Goal: Task Accomplishment & Management: Manage account settings

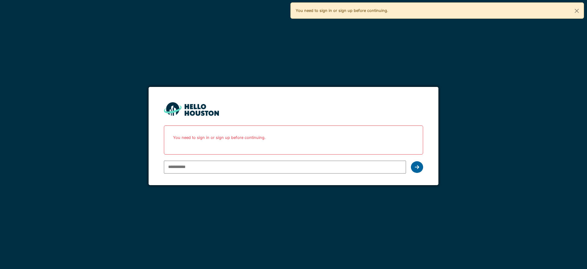
type input "**********"
click at [418, 166] on icon at bounding box center [417, 167] width 4 height 5
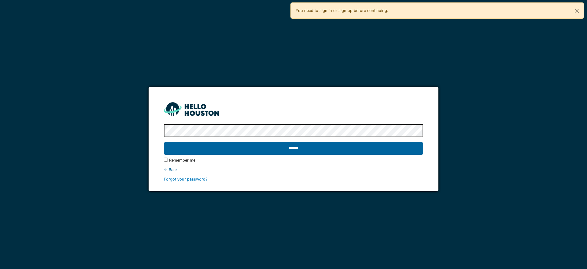
click at [340, 148] on input "******" at bounding box center [293, 148] width 259 height 13
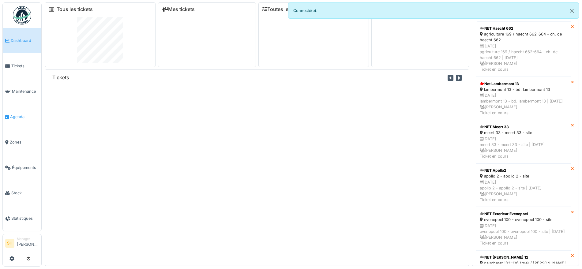
click at [26, 115] on span "Agenda" at bounding box center [24, 117] width 29 height 6
click at [19, 114] on span "Agenda" at bounding box center [24, 117] width 29 height 6
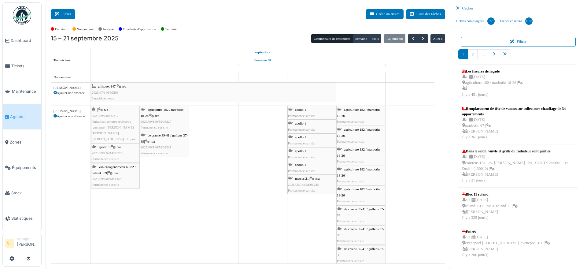
click at [71, 12] on button "Filtrer" at bounding box center [63, 14] width 24 height 10
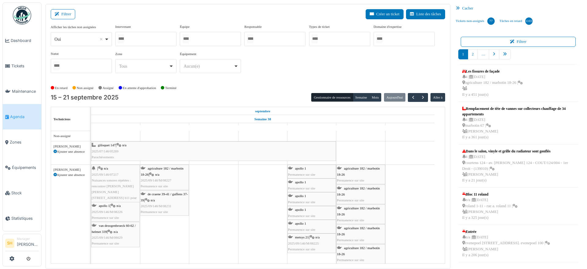
click at [224, 40] on div at bounding box center [210, 39] width 61 height 14
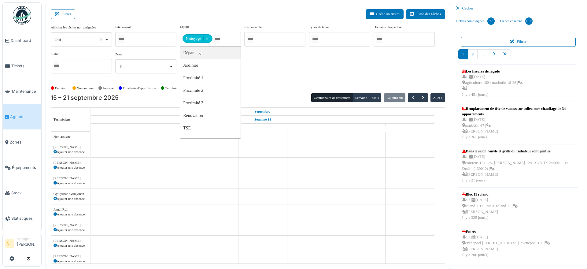
click at [158, 35] on div at bounding box center [145, 39] width 61 height 14
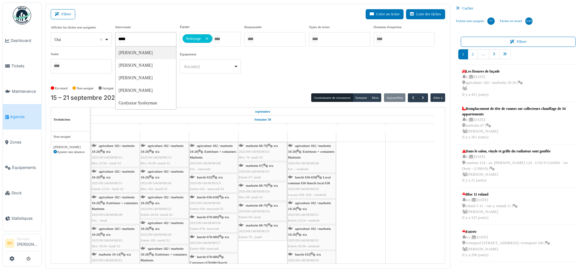
type input "******"
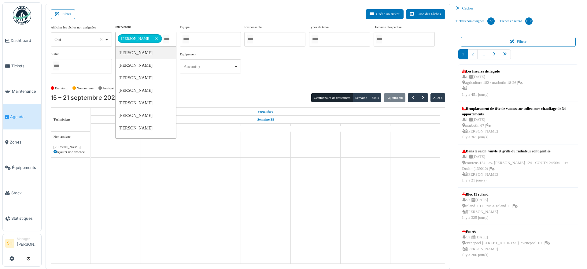
click at [154, 37] on div "Sylvie Bruyns Remove item" at bounding box center [140, 38] width 45 height 5
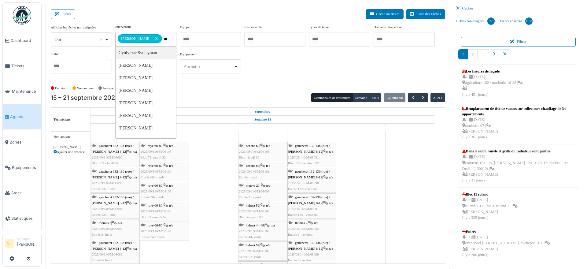
type input "***"
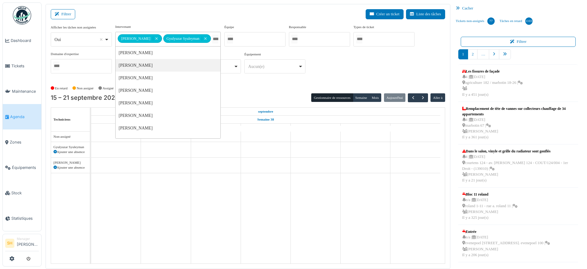
click at [257, 92] on div "En retard Non assigné [GEOGRAPHIC_DATA] En attente d'approbation Terminé" at bounding box center [248, 88] width 395 height 10
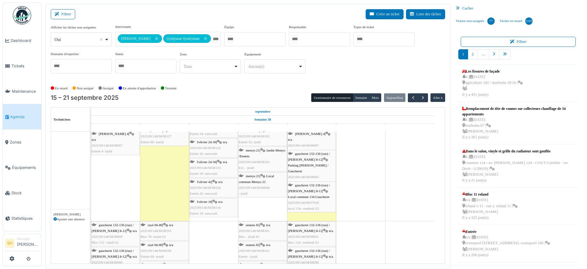
scroll to position [115, 0]
drag, startPoint x: 169, startPoint y: 142, endPoint x: 166, endPoint y: 228, distance: 85.7
click at [166, 233] on tbody "apollo 1 Permanence sur site apollo 1 Permanence sur site apollo 1 Permanence s…" at bounding box center [263, 206] width 344 height 378
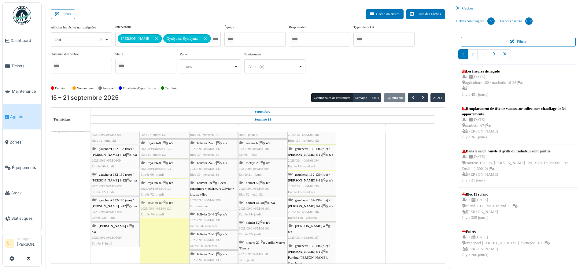
scroll to position [0, 0]
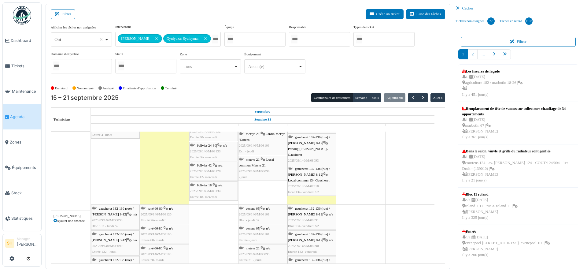
drag, startPoint x: 162, startPoint y: 232, endPoint x: 166, endPoint y: 261, distance: 29.5
click at [166, 261] on tbody "apollo 1 Permanence sur site apollo 1 Permanence sur site apollo 1 Permanence s…" at bounding box center [263, 189] width 344 height 378
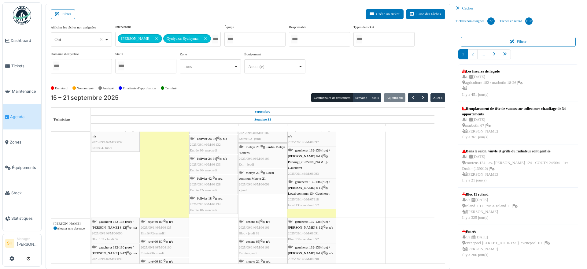
drag, startPoint x: 171, startPoint y: 157, endPoint x: 173, endPoint y: 259, distance: 101.9
click at [173, 259] on tbody "apollo 1 Permanence sur site apollo 1 Permanence sur site apollo 1 Permanence s…" at bounding box center [263, 202] width 344 height 378
drag, startPoint x: 170, startPoint y: 196, endPoint x: 172, endPoint y: 262, distance: 65.8
click at [172, 262] on tbody "apollo 1 Permanence sur site apollo 1 Permanence sur site apollo 1 Permanence s…" at bounding box center [263, 203] width 344 height 378
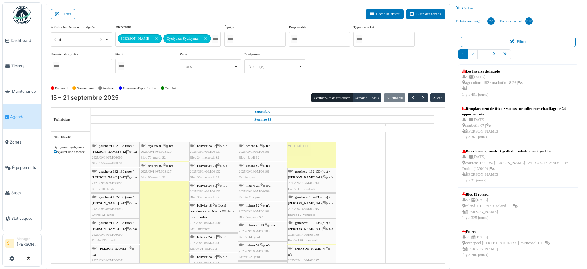
drag, startPoint x: 301, startPoint y: 155, endPoint x: 109, endPoint y: 167, distance: 192.8
click at [91, 167] on div "gaucheret 132-136 (rue) / thomas 8-12 | n/a 2025/09/146/M/08095 Bloc 12- lundi …" at bounding box center [91, 239] width 0 height 194
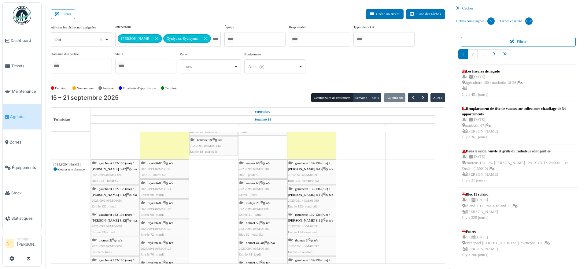
drag, startPoint x: 169, startPoint y: 238, endPoint x: 264, endPoint y: 144, distance: 133.1
click at [264, 144] on div "apollo 1 Permanence sur site apollo 1 Permanence sur site apollo 1 Permanence s…" at bounding box center [268, 148] width 354 height 387
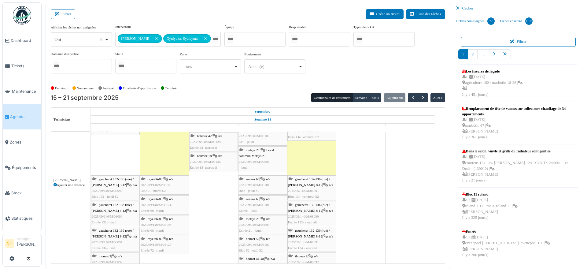
drag, startPoint x: 169, startPoint y: 183, endPoint x: 270, endPoint y: 139, distance: 110.6
click at [270, 139] on tbody "apollo 1 Permanence sur site apollo 1 Permanence sur site apollo 1 Permanence s…" at bounding box center [263, 160] width 344 height 378
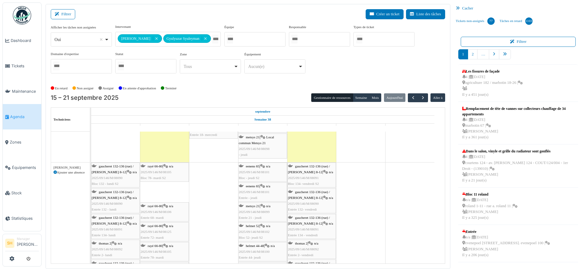
drag, startPoint x: 166, startPoint y: 188, endPoint x: 261, endPoint y: 142, distance: 105.6
click at [261, 142] on tbody "apollo 1 Permanence sur site apollo 1 Permanence sur site apollo 1 Permanence s…" at bounding box center [263, 137] width 344 height 398
drag, startPoint x: 165, startPoint y: 196, endPoint x: 261, endPoint y: 140, distance: 110.5
click at [261, 140] on tbody "apollo 1 Permanence sur site apollo 1 Permanence sur site apollo 1 Permanence s…" at bounding box center [263, 129] width 344 height 418
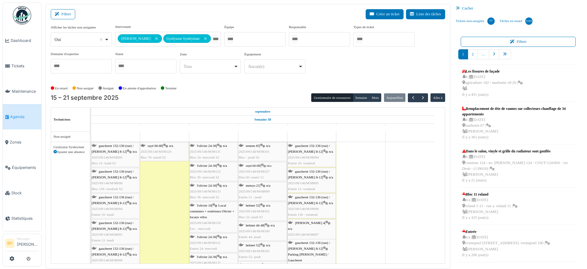
drag, startPoint x: 171, startPoint y: 174, endPoint x: 259, endPoint y: 176, distance: 88.4
click at [91, 176] on div "gaucheret 132-136 (rue) / thomas 8-12 | n/a 2025/09/146/M/08095 Bloc 12- lundi …" at bounding box center [91, 268] width 0 height 253
drag, startPoint x: 154, startPoint y: 150, endPoint x: 254, endPoint y: 161, distance: 100.3
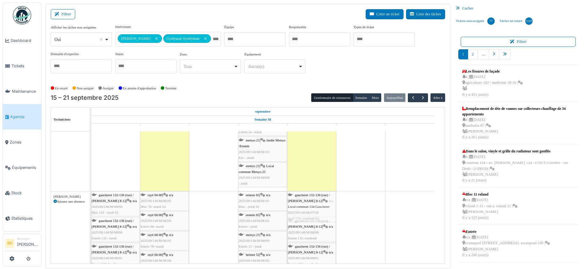
drag, startPoint x: 308, startPoint y: 136, endPoint x: 318, endPoint y: 255, distance: 118.8
click at [318, 255] on tbody "apollo 1 Permanence sur site apollo 1 Permanence sur site apollo 1 Permanence s…" at bounding box center [263, 126] width 344 height 478
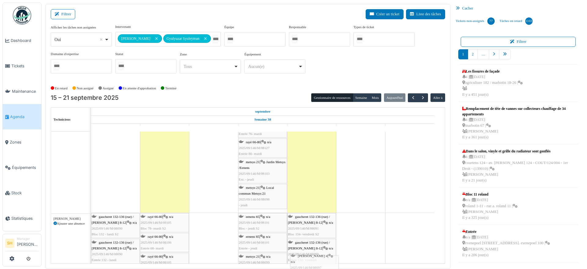
drag, startPoint x: 319, startPoint y: 210, endPoint x: 321, endPoint y: 262, distance: 52.4
click at [321, 262] on tbody "apollo 1 Permanence sur site apollo 1 Permanence sur site apollo 1 Permanence s…" at bounding box center [263, 154] width 344 height 493
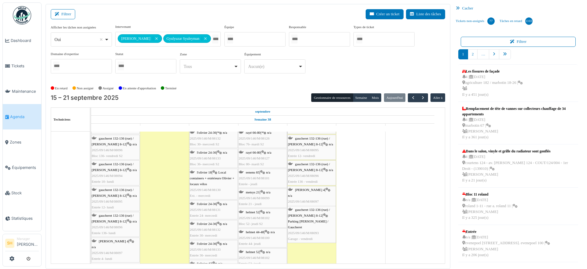
click at [319, 211] on span "gaucheret 132-136 (rue) / [PERSON_NAME] 8-12" at bounding box center [309, 212] width 42 height 9
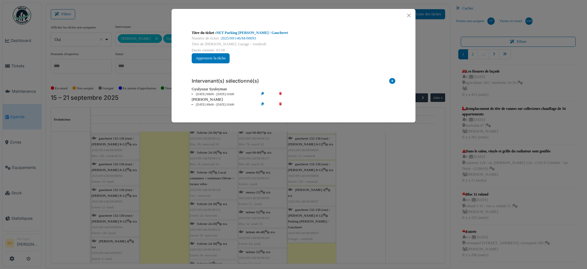
click at [281, 93] on icon at bounding box center [284, 94] width 17 height 5
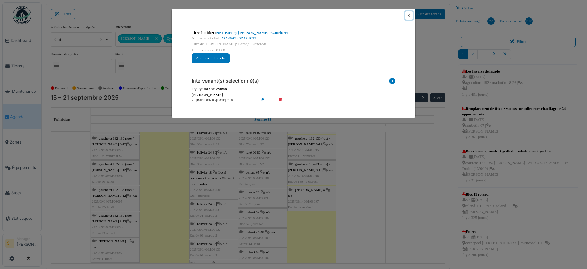
click at [409, 15] on button "Close" at bounding box center [409, 15] width 8 height 8
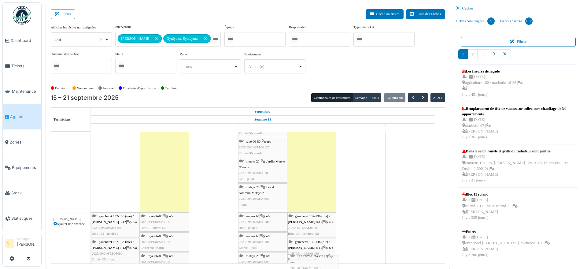
drag, startPoint x: 323, startPoint y: 193, endPoint x: 325, endPoint y: 259, distance: 66.1
click at [325, 262] on tbody "apollo 1 Permanence sur site apollo 1 Permanence sur site apollo 1 Permanence s…" at bounding box center [263, 155] width 344 height 493
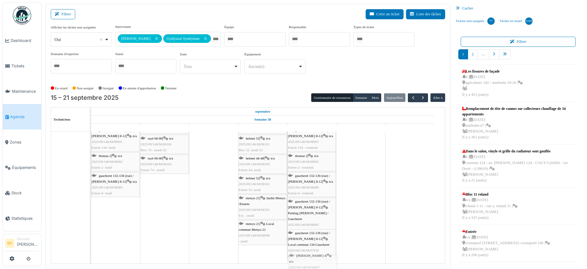
drag, startPoint x: 310, startPoint y: 224, endPoint x: 311, endPoint y: 260, distance: 36.1
click at [311, 260] on div "apollo 1 Permanence sur site apollo 1 Permanence sur site apollo 1 Permanence s…" at bounding box center [268, 17] width 354 height 493
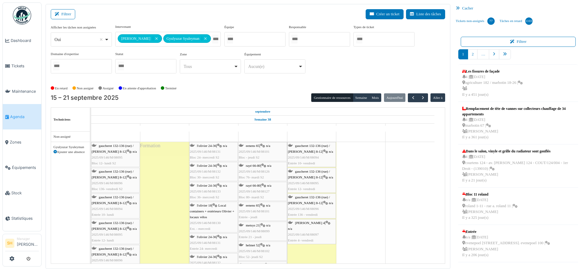
click at [262, 144] on icon at bounding box center [262, 146] width 5 height 4
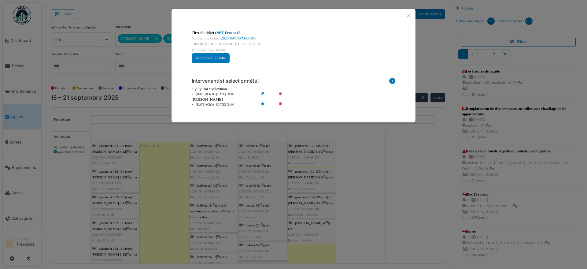
click at [281, 92] on icon at bounding box center [284, 94] width 17 height 5
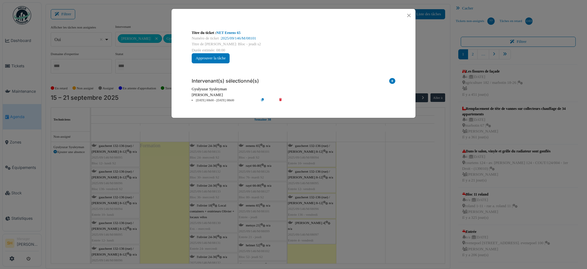
click at [397, 160] on div "Titre du ticket : NET Eenens 65 Numéro de ticket : 2025/09/146/M/08101 Titre de…" at bounding box center [293, 134] width 587 height 269
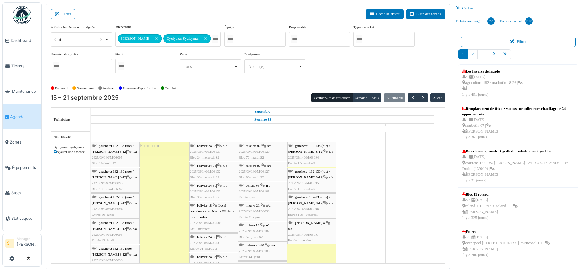
click at [251, 186] on span "eenens 65" at bounding box center [252, 186] width 13 height 4
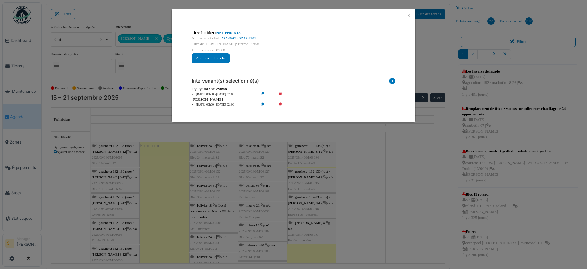
click at [281, 92] on icon at bounding box center [284, 94] width 17 height 5
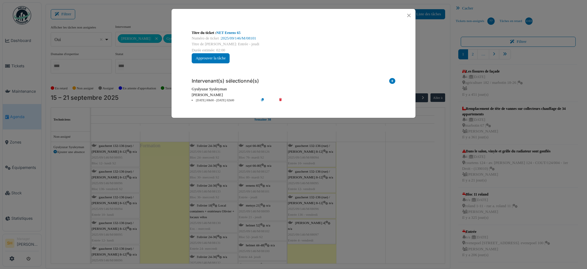
click at [356, 159] on div "Titre du ticket : NET Eenens 65 Numéro de ticket : 2025/09/146/M/08101 Titre de…" at bounding box center [293, 134] width 587 height 269
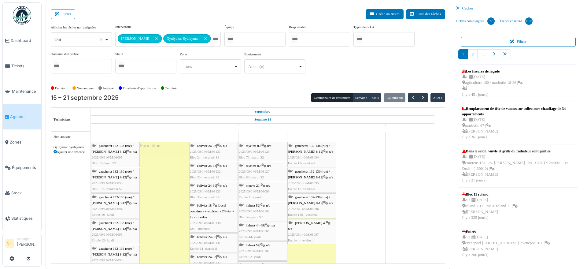
click at [256, 185] on span "metsys 21" at bounding box center [253, 186] width 14 height 4
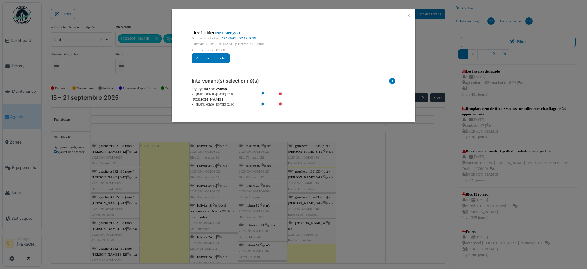
click at [281, 92] on icon at bounding box center [284, 94] width 17 height 5
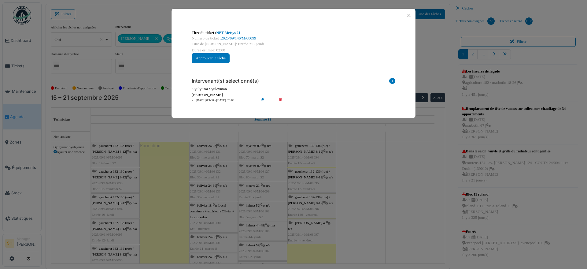
click at [385, 162] on div "Titre du ticket : NET Metsys 21 Numéro de ticket : 2025/09/146/M/08099 Titre de…" at bounding box center [293, 134] width 587 height 269
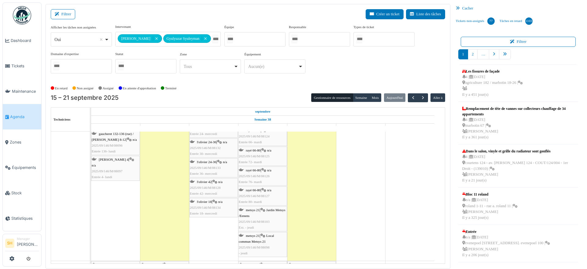
click at [261, 209] on div "metsys 21 | Jardin Metsys /Eenens 2025/09/146/M/08103 Ext. - jeudi" at bounding box center [263, 219] width 48 height 24
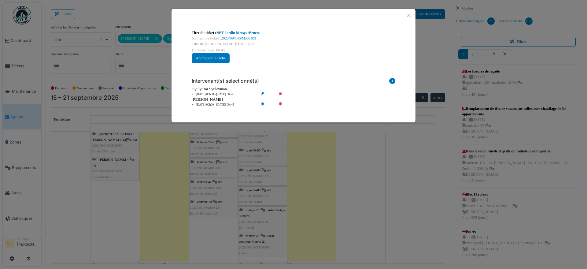
click at [281, 93] on icon at bounding box center [284, 94] width 17 height 5
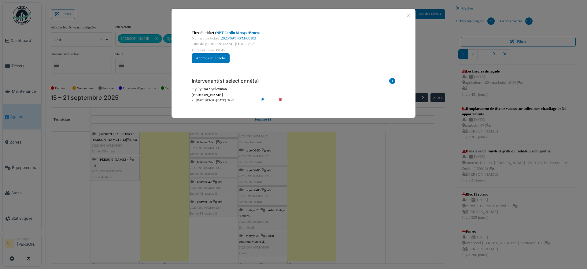
click at [378, 181] on div "Titre du ticket : NET Jardin Metsys /Eenens Numéro de ticket : 2025/09/146/M/08…" at bounding box center [293, 134] width 587 height 269
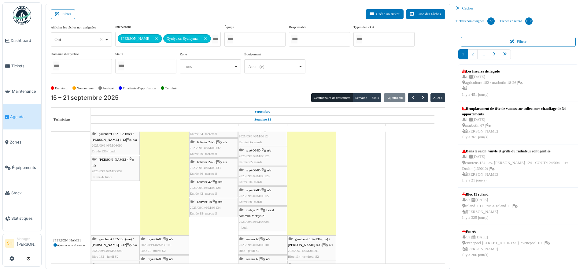
click at [254, 210] on span "metsys 21" at bounding box center [253, 210] width 14 height 4
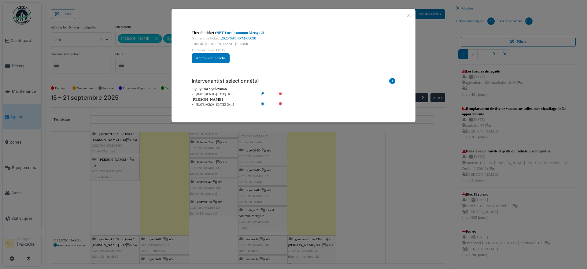
click at [280, 92] on icon at bounding box center [284, 94] width 17 height 5
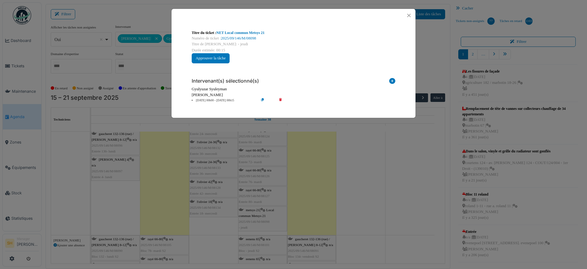
click at [381, 167] on div "Titre du ticket : NET Local commun Metsys 21 Numéro de ticket : 2025/09/146/M/0…" at bounding box center [293, 134] width 587 height 269
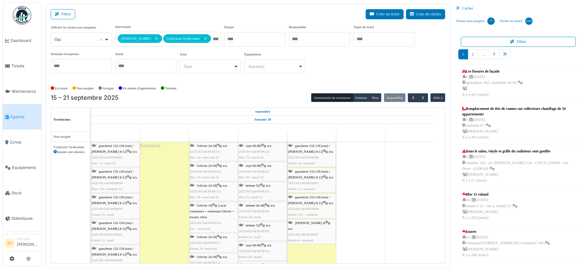
click at [262, 185] on div "helmet 52 | n/a 2025/09/146/M/08102 Bloc 52- jeudi S2" at bounding box center [263, 192] width 48 height 18
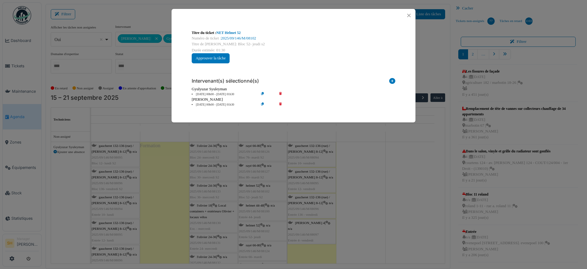
click at [280, 92] on icon at bounding box center [284, 94] width 17 height 5
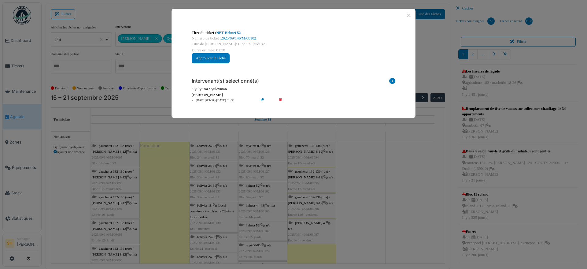
click at [365, 152] on div "Titre du ticket : NET Helmet 52 Numéro de ticket : 2025/09/146/M/08102 Titre de…" at bounding box center [293, 134] width 587 height 269
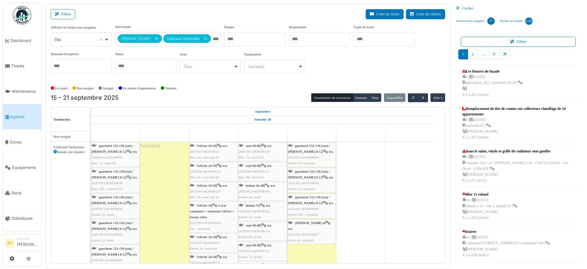
click at [254, 186] on span "helmet 44-48" at bounding box center [255, 186] width 18 height 4
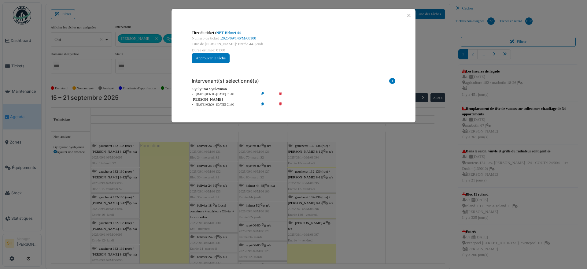
click at [280, 92] on icon at bounding box center [284, 94] width 17 height 5
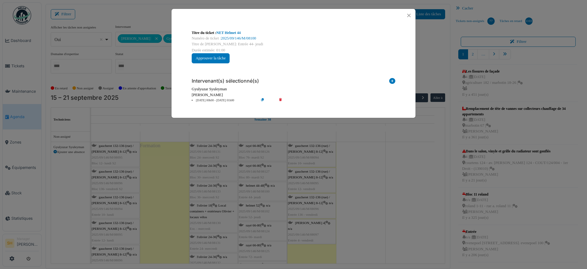
click at [365, 181] on div "Titre du ticket : NET Helmet 44 Numéro de ticket : 2025/09/146/M/08100 Titre de…" at bounding box center [293, 134] width 587 height 269
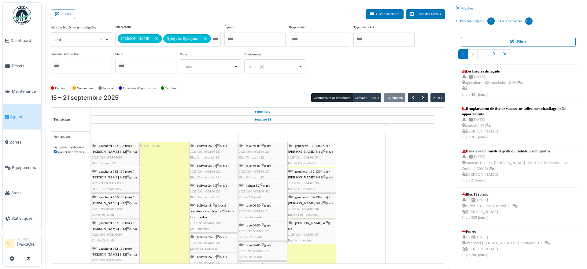
click at [257, 184] on span "helmet 52" at bounding box center [252, 186] width 13 height 4
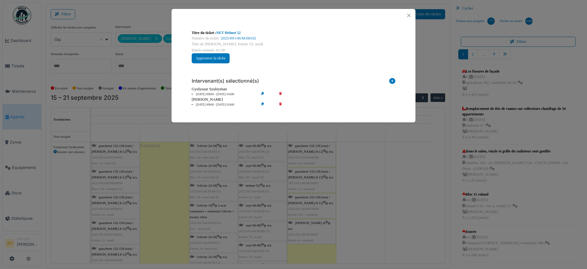
click at [279, 92] on icon at bounding box center [284, 94] width 17 height 5
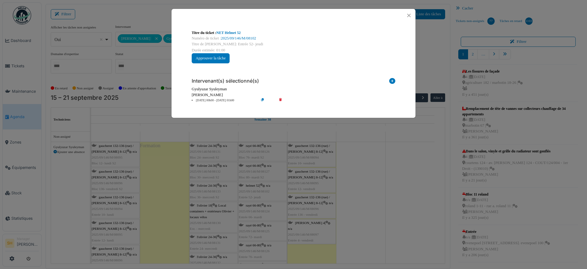
drag, startPoint x: 363, startPoint y: 171, endPoint x: 321, endPoint y: 188, distance: 45.2
click at [363, 172] on div "Titre du ticket : NET Helmet 52 Numéro de ticket : 2025/09/146/M/08102 Titre de…" at bounding box center [293, 134] width 587 height 269
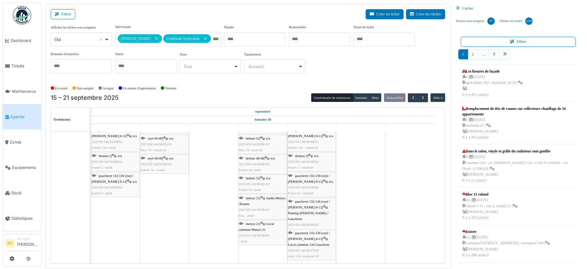
scroll to position [146, 0]
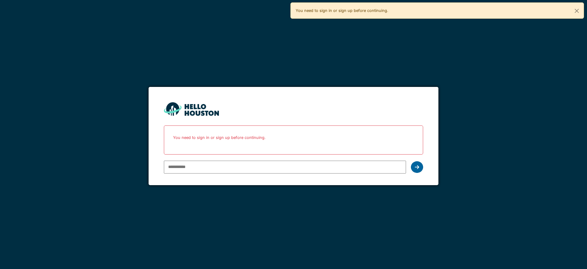
type input "**********"
click at [418, 167] on icon at bounding box center [417, 167] width 4 height 5
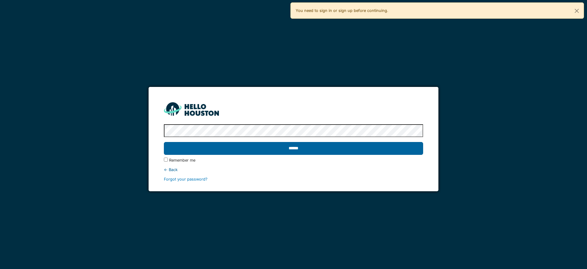
click at [351, 151] on input "******" at bounding box center [293, 148] width 259 height 13
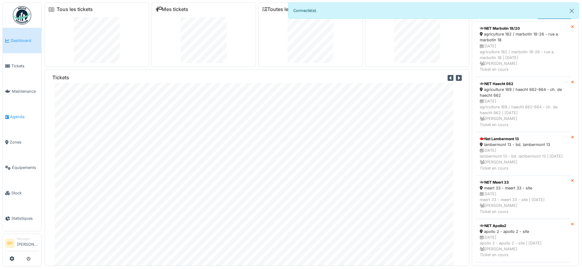
click at [9, 114] on li "Agenda" at bounding box center [22, 117] width 34 height 6
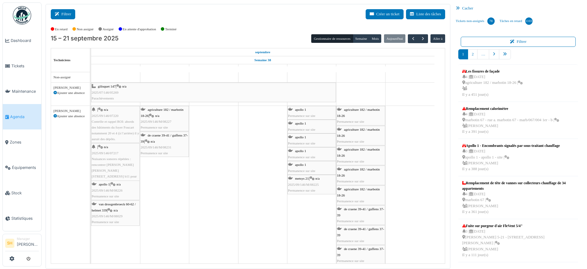
click at [70, 15] on button "Filtrer" at bounding box center [63, 14] width 24 height 10
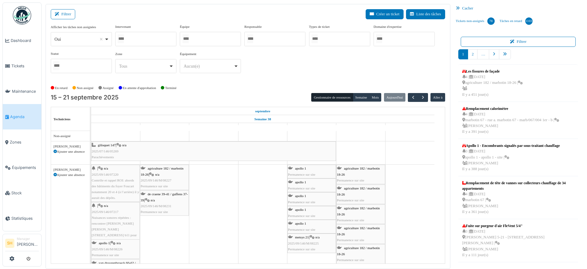
click at [155, 40] on div at bounding box center [145, 39] width 61 height 14
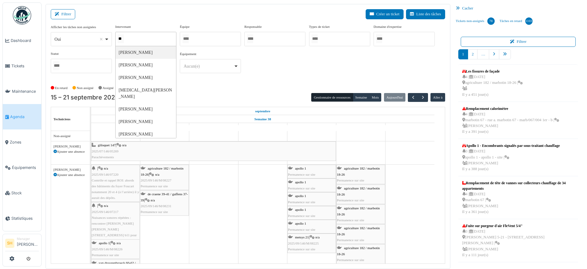
type input "***"
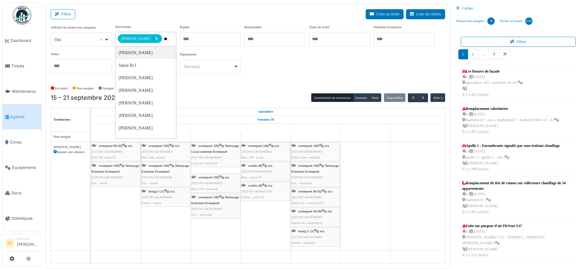
type input "***"
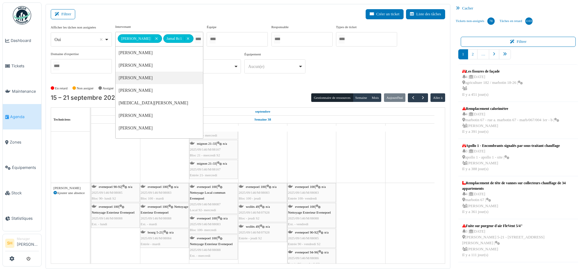
scroll to position [71, 0]
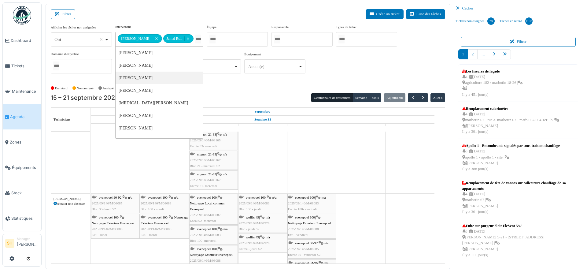
drag, startPoint x: 176, startPoint y: 248, endPoint x: 177, endPoint y: 176, distance: 72.5
click at [177, 176] on div "apollo 1 Permanence sur site apollo 1 Permanence sur site apollo 1 Permanence s…" at bounding box center [268, 182] width 354 height 242
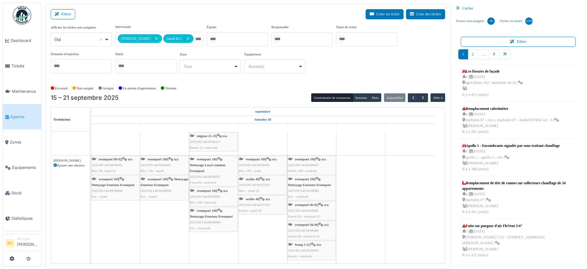
scroll to position [2, 0]
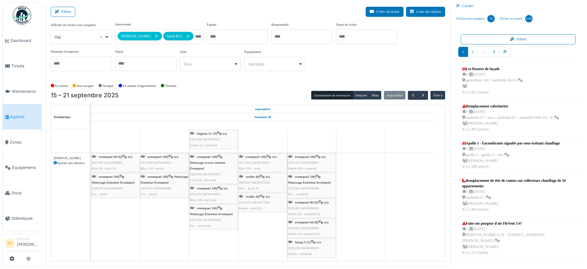
click at [312, 244] on div "bourg 5-21 | n/a 2025/09/146/M/08084 Entrée - vendredi" at bounding box center [311, 248] width 47 height 18
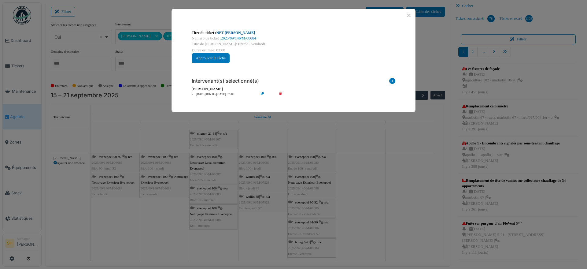
click at [234, 34] on link "NET C. Bourg" at bounding box center [236, 33] width 39 height 4
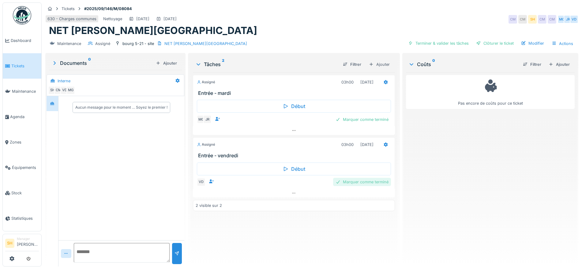
click at [359, 184] on div "Marquer comme terminé" at bounding box center [362, 182] width 58 height 8
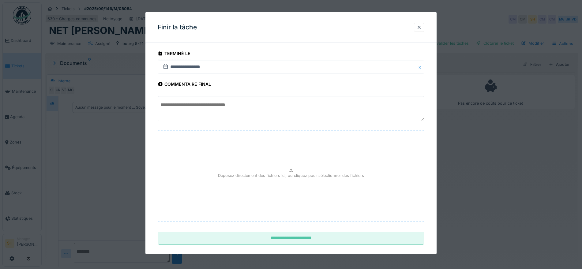
click at [237, 110] on textarea at bounding box center [291, 108] width 266 height 25
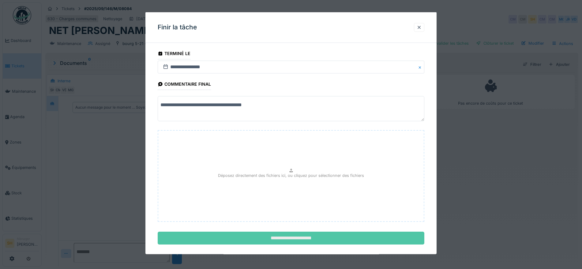
type textarea "**********"
click at [307, 238] on input "**********" at bounding box center [291, 238] width 266 height 13
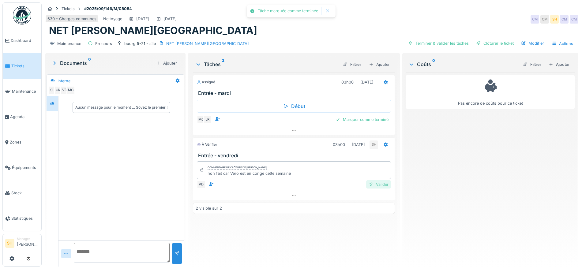
click at [375, 185] on div "Valider" at bounding box center [378, 184] width 25 height 8
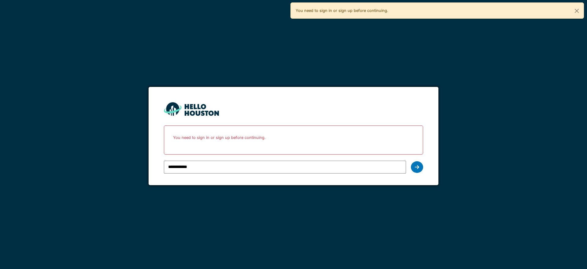
click at [413, 166] on div at bounding box center [417, 167] width 12 height 12
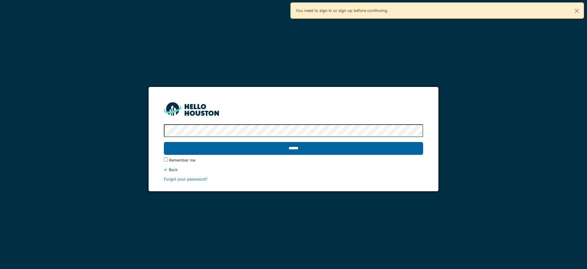
click at [311, 146] on input "******" at bounding box center [293, 148] width 259 height 13
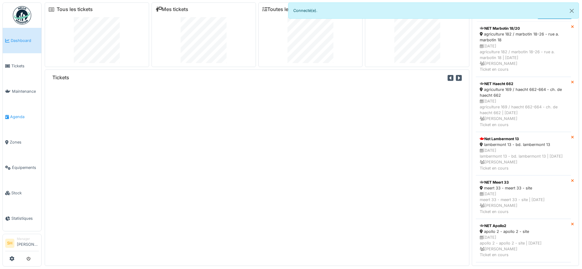
click at [20, 117] on span "Agenda" at bounding box center [24, 117] width 29 height 6
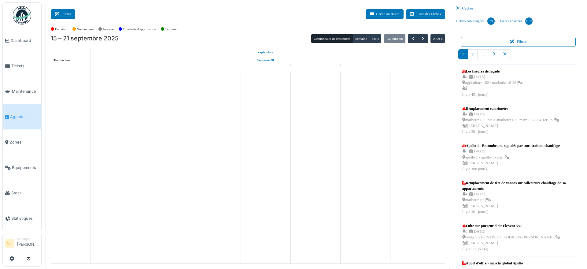
click at [61, 15] on icon at bounding box center [58, 14] width 7 height 4
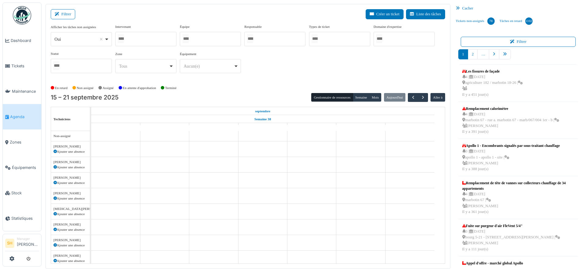
click at [216, 38] on div at bounding box center [210, 39] width 61 height 14
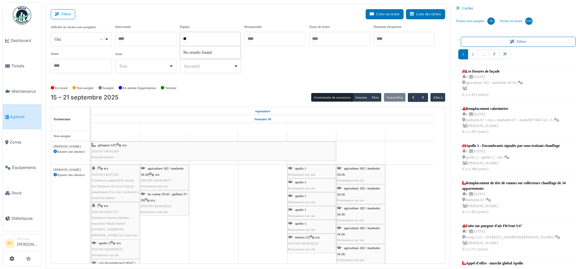
type input "*"
click at [156, 42] on div at bounding box center [145, 39] width 61 height 14
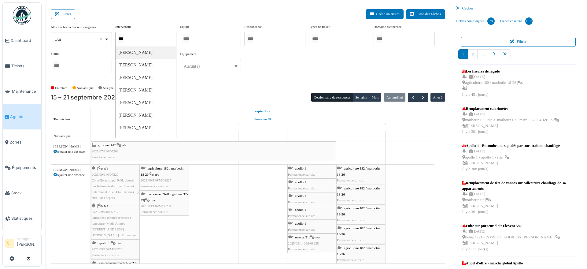
type input "****"
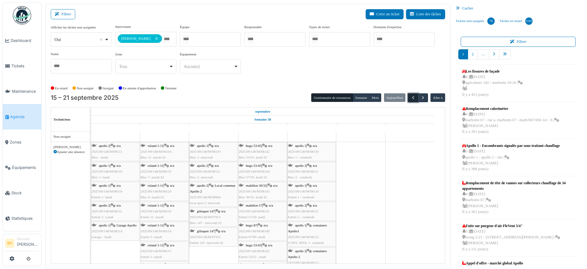
click at [408, 95] on button "button" at bounding box center [413, 97] width 10 height 9
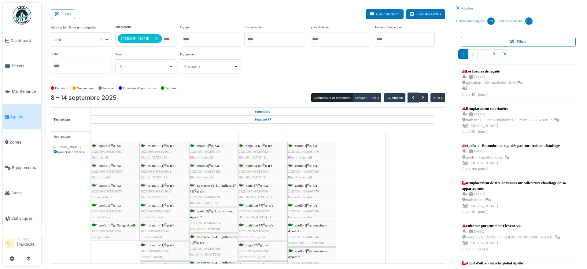
click at [263, 150] on span "2025/09/146/M/07924" at bounding box center [254, 152] width 31 height 4
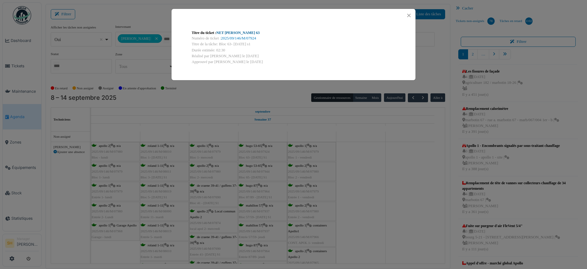
click at [237, 32] on link "NET Hugo 63" at bounding box center [238, 33] width 43 height 4
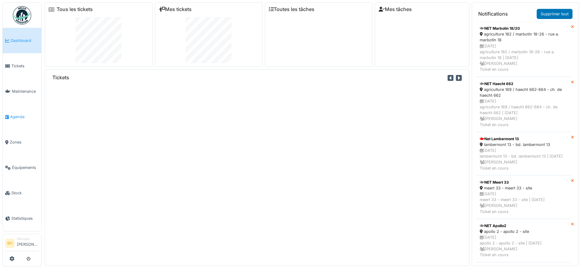
click at [24, 114] on span "Agenda" at bounding box center [24, 117] width 29 height 6
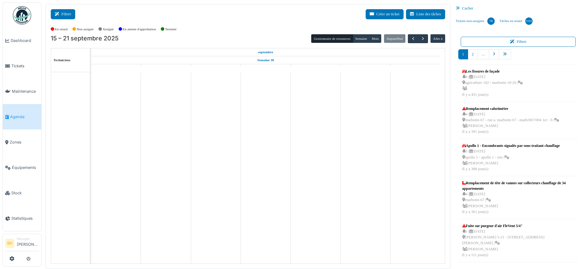
click at [55, 13] on icon at bounding box center [58, 14] width 7 height 4
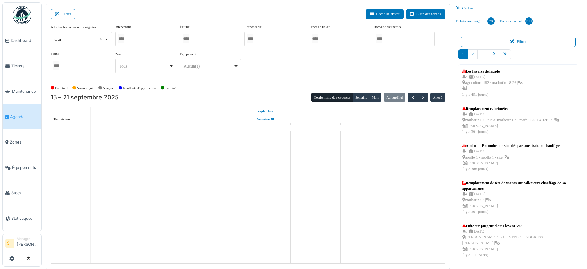
click at [136, 41] on div at bounding box center [145, 39] width 61 height 14
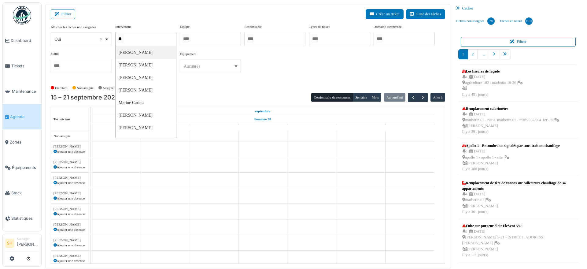
type input "***"
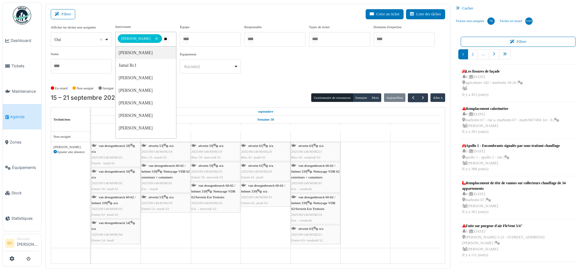
type input "***"
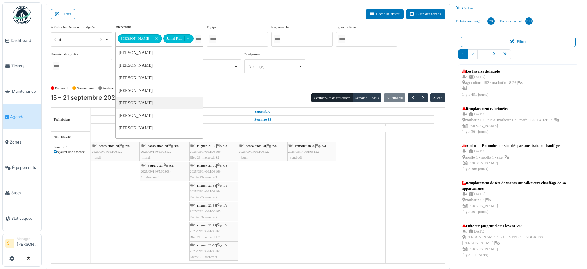
click at [280, 202] on td at bounding box center [262, 251] width 49 height 239
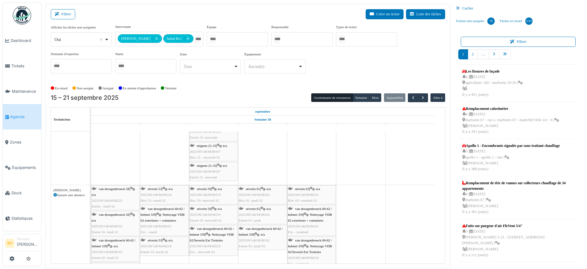
scroll to position [69, 0]
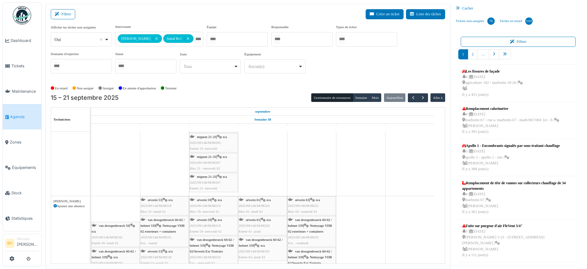
drag, startPoint x: 113, startPoint y: 216, endPoint x: 112, endPoint y: 184, distance: 31.8
click at [112, 184] on div "apollo 1 Permanence sur site apollo 1 Permanence sur site apollo 1 Permanence s…" at bounding box center [268, 182] width 354 height 239
drag, startPoint x: 114, startPoint y: 208, endPoint x: 111, endPoint y: 177, distance: 31.0
click at [111, 177] on div "apollo 1 Permanence sur site apollo 1 Permanence sur site apollo 1 Permanence s…" at bounding box center [268, 182] width 354 height 239
drag, startPoint x: 114, startPoint y: 210, endPoint x: 113, endPoint y: 176, distance: 34.0
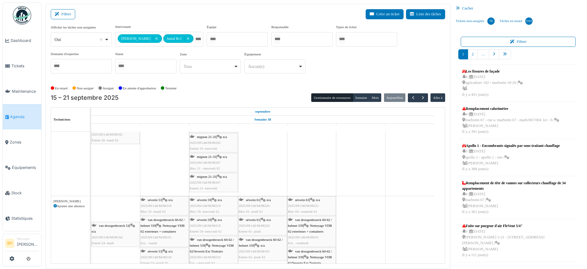
click at [113, 176] on div "apollo 1 Permanence sur site apollo 1 Permanence sur site apollo 1 Permanence s…" at bounding box center [268, 182] width 354 height 239
drag, startPoint x: 112, startPoint y: 212, endPoint x: 110, endPoint y: 179, distance: 33.1
click at [110, 179] on div "apollo 1 Permanence sur site apollo 1 Permanence sur site apollo 1 Permanence s…" at bounding box center [268, 182] width 354 height 239
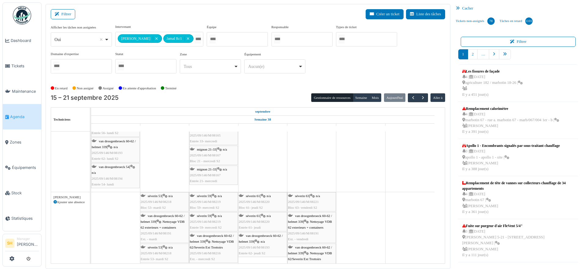
scroll to position [76, 0]
drag, startPoint x: 253, startPoint y: 197, endPoint x: 252, endPoint y: 160, distance: 37.1
click at [252, 160] on div "apollo 1 Permanence sur site apollo 1 Permanence sur site apollo 1 Permanence s…" at bounding box center [268, 176] width 354 height 243
drag, startPoint x: 266, startPoint y: 199, endPoint x: 263, endPoint y: 172, distance: 27.9
click at [263, 172] on div "apollo 1 Permanence sur site apollo 1 Permanence sur site apollo 1 Permanence s…" at bounding box center [268, 176] width 354 height 243
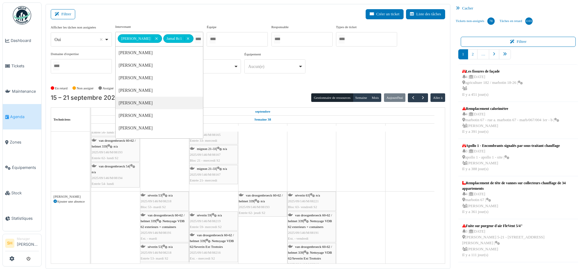
drag, startPoint x: 192, startPoint y: 199, endPoint x: 249, endPoint y: 172, distance: 62.7
click at [249, 172] on div "apollo 1 Permanence sur site apollo 1 Permanence sur site apollo 1 Permanence s…" at bounding box center [268, 176] width 354 height 243
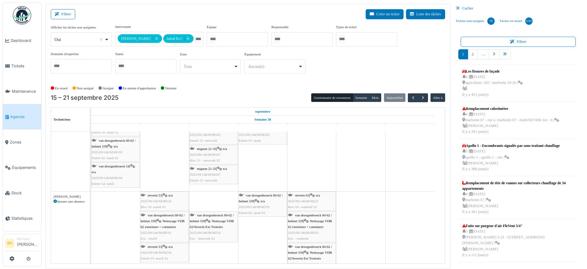
drag, startPoint x: 224, startPoint y: 206, endPoint x: 244, endPoint y: 178, distance: 34.0
click at [244, 178] on div "apollo 1 Permanence sur site apollo 1 Permanence sur site apollo 1 Permanence s…" at bounding box center [268, 176] width 354 height 243
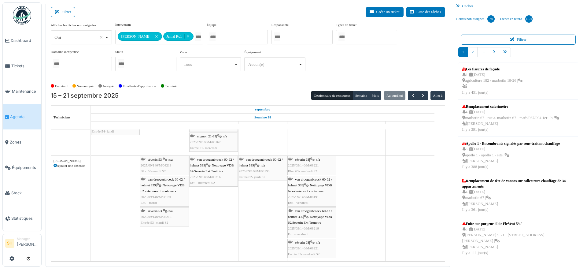
scroll to position [2, 0]
drag, startPoint x: 155, startPoint y: 194, endPoint x: 197, endPoint y: 149, distance: 61.5
click at [197, 149] on tbody "apollo 1 Permanence sur site apollo 1 Permanence sur site apollo 1 Permanence s…" at bounding box center [263, 131] width 344 height 259
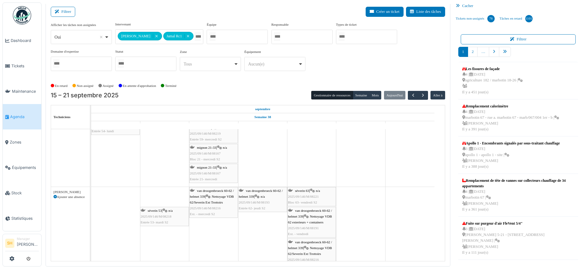
drag, startPoint x: 155, startPoint y: 195, endPoint x: 199, endPoint y: 173, distance: 49.0
click at [199, 173] on tbody "apollo 1 Permanence sur site apollo 1 Permanence sur site apollo 1 Permanence s…" at bounding box center [263, 147] width 344 height 291
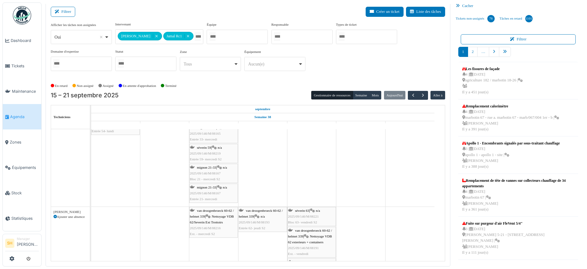
drag, startPoint x: 168, startPoint y: 216, endPoint x: 194, endPoint y: 197, distance: 32.8
click at [194, 197] on tbody "apollo 1 Permanence sur site apollo 1 Permanence sur site apollo 1 Permanence s…" at bounding box center [263, 157] width 344 height 311
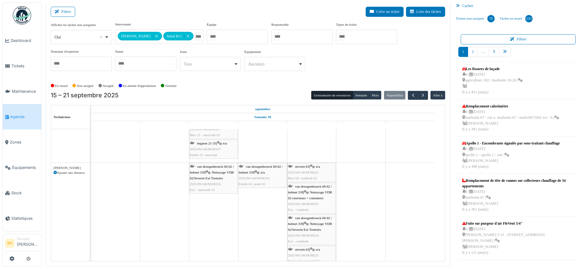
scroll to position [0, 0]
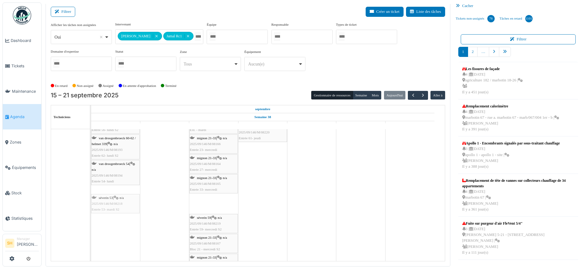
drag, startPoint x: 203, startPoint y: 202, endPoint x: 126, endPoint y: 205, distance: 76.8
click at [91, 205] on div "consolation 70 | n/a 2025/09/146/M/08122 - lundi consolation 70 | n/a 2025/09/1…" at bounding box center [91, 170] width 0 height 214
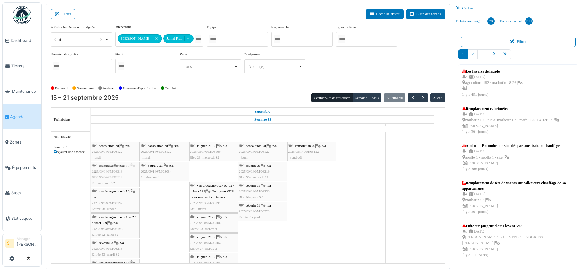
drag, startPoint x: 197, startPoint y: 172, endPoint x: 118, endPoint y: 202, distance: 84.7
click at [91, 202] on div "consolation 70 | n/a 2025/09/146/M/08122 - lundi consolation 70 | n/a 2025/09/1…" at bounding box center [91, 239] width 0 height 194
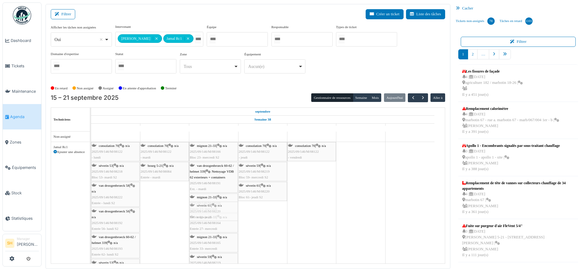
drag, startPoint x: 263, startPoint y: 212, endPoint x: 223, endPoint y: 232, distance: 43.6
click at [91, 232] on div "consolation 70 | n/a 2025/09/146/M/08122 - lundi consolation 70 | n/a 2025/09/1…" at bounding box center [91, 229] width 0 height 174
drag, startPoint x: 252, startPoint y: 191, endPoint x: 215, endPoint y: 227, distance: 51.7
click at [91, 227] on div "consolation 70 | n/a 2025/09/146/M/08122 - lundi consolation 70 | n/a 2025/09/1…" at bounding box center [91, 239] width 0 height 194
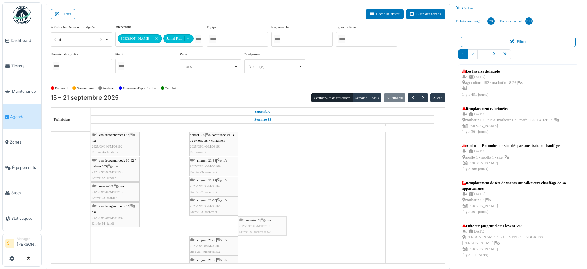
drag, startPoint x: 209, startPoint y: 225, endPoint x: 249, endPoint y: 206, distance: 44.5
click at [249, 206] on div "apollo 1 Permanence sur site apollo 1 Permanence sur site apollo 1 Permanence s…" at bounding box center [268, 220] width 354 height 330
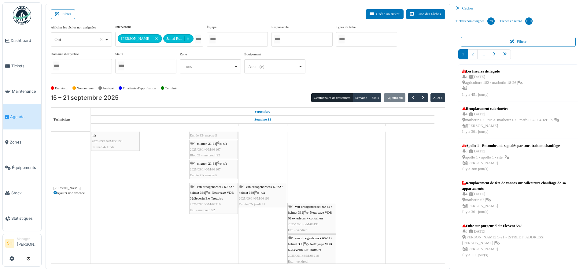
drag, startPoint x: 302, startPoint y: 193, endPoint x: 271, endPoint y: 159, distance: 45.9
click at [271, 159] on div "apollo 1 Permanence sur site apollo 1 Permanence sur site apollo 1 Permanence s…" at bounding box center [268, 134] width 354 height 311
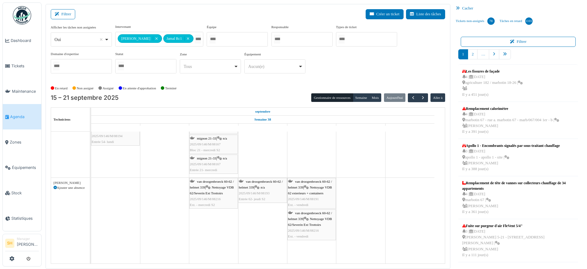
drag, startPoint x: 307, startPoint y: 247, endPoint x: 263, endPoint y: 148, distance: 108.8
click at [263, 148] on div "apollo 1 Permanence sur site apollo 1 Permanence sur site apollo 1 Permanence s…" at bounding box center [268, 118] width 354 height 291
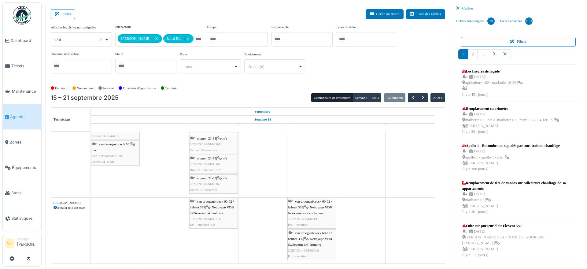
drag, startPoint x: 270, startPoint y: 218, endPoint x: 267, endPoint y: 179, distance: 38.4
click at [267, 179] on div "apollo 1 Permanence sur site apollo 1 Permanence sur site apollo 1 Permanence s…" at bounding box center [268, 128] width 354 height 271
click at [383, 200] on td at bounding box center [361, 128] width 49 height 271
click at [186, 35] on div "**********" at bounding box center [159, 39] width 88 height 15
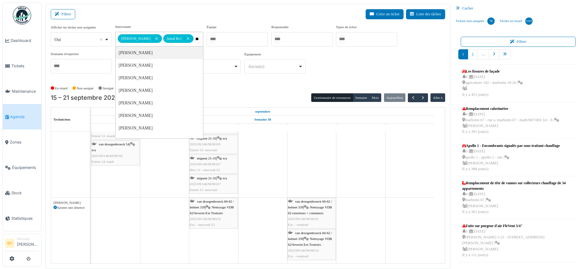
type input "***"
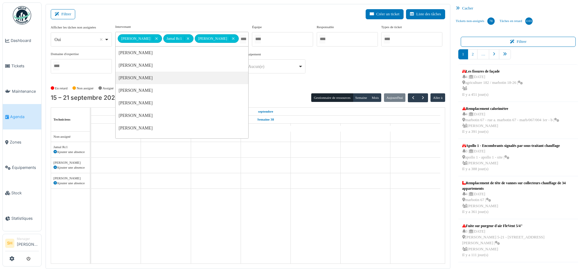
click at [299, 88] on div "En retard Non assigné [GEOGRAPHIC_DATA] En attente d'approbation Terminé" at bounding box center [248, 88] width 395 height 10
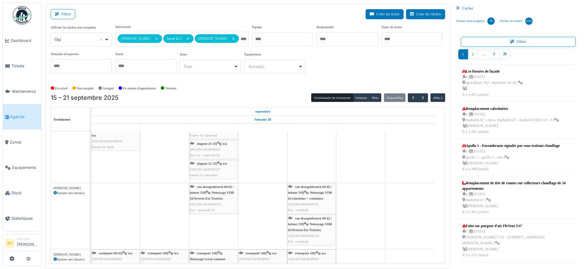
click at [213, 190] on div "van droogenbroeck 60-62 / helmet 339 | Nettoyage VDB 62/Severin Ext Trottoirs 2…" at bounding box center [213, 198] width 47 height 29
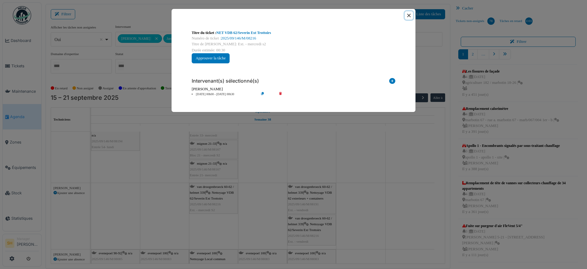
click at [408, 14] on button "Close" at bounding box center [409, 15] width 8 height 8
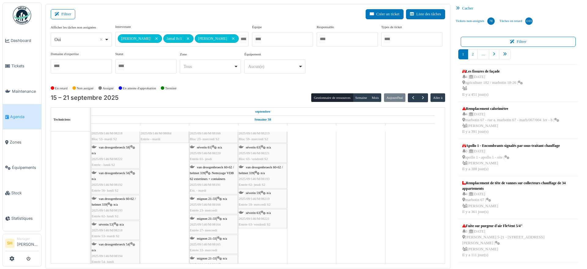
scroll to position [76, 0]
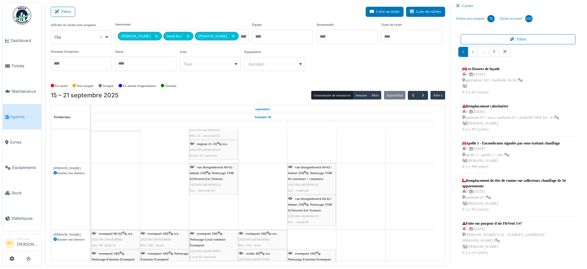
drag, startPoint x: 313, startPoint y: 200, endPoint x: 307, endPoint y: 134, distance: 65.7
click at [307, 134] on div "apollo 1 Permanence sur site apollo 1 Permanence sur site apollo 1 Permanence s…" at bounding box center [268, 148] width 354 height 379
drag, startPoint x: 315, startPoint y: 245, endPoint x: 314, endPoint y: 151, distance: 93.3
click at [314, 151] on div "apollo 1 Permanence sur site apollo 1 Permanence sur site apollo 1 Permanence s…" at bounding box center [268, 140] width 354 height 359
drag, startPoint x: 314, startPoint y: 244, endPoint x: 306, endPoint y: 155, distance: 90.0
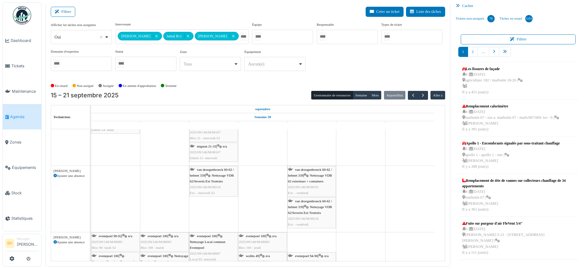
click at [306, 155] on div "apollo 1 Permanence sur site apollo 1 Permanence sur site apollo 1 Permanence s…" at bounding box center [268, 136] width 354 height 351
drag, startPoint x: 310, startPoint y: 244, endPoint x: 309, endPoint y: 155, distance: 89.3
click at [309, 155] on div "apollo 1 Permanence sur site apollo 1 Permanence sur site apollo 1 Permanence s…" at bounding box center [268, 136] width 354 height 351
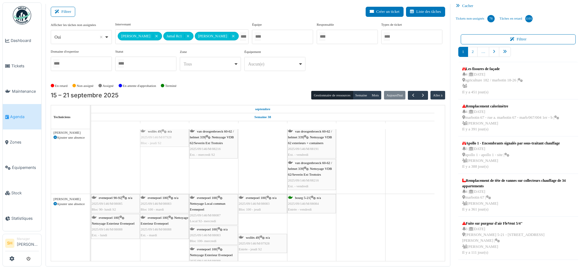
drag, startPoint x: 250, startPoint y: 222, endPoint x: 198, endPoint y: 189, distance: 61.3
click at [161, 168] on div "apollo 1 Permanence sur site apollo 1 Permanence sur site apollo 1 Permanence s…" at bounding box center [268, 98] width 354 height 351
drag, startPoint x: 259, startPoint y: 225, endPoint x: 220, endPoint y: 195, distance: 49.9
click at [186, 185] on div "apollo 1 Permanence sur site apollo 1 Permanence sur site apollo 1 Permanence s…" at bounding box center [268, 98] width 354 height 351
drag, startPoint x: 213, startPoint y: 168, endPoint x: 163, endPoint y: 169, distance: 49.3
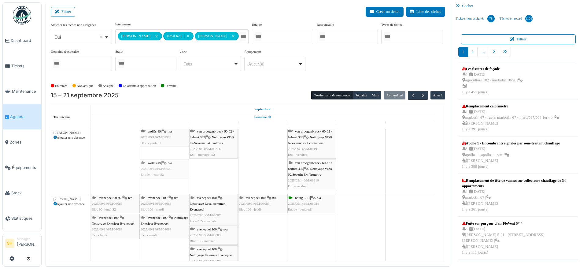
click at [91, 169] on div "[PERSON_NAME] 49 | n/a 2025/09/146/M/07928 Bloc - jeudi S2 [PERSON_NAME] 60-62 …" at bounding box center [91, 161] width 0 height 66
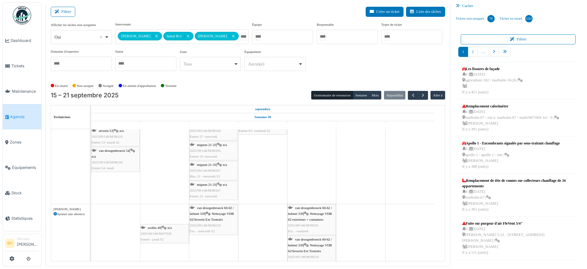
drag, startPoint x: 158, startPoint y: 210, endPoint x: 155, endPoint y: 183, distance: 27.1
click at [155, 183] on div "apollo 1 Permanence sur site apollo 1 Permanence sur site apollo 1 Permanence s…" at bounding box center [268, 175] width 354 height 351
drag, startPoint x: 161, startPoint y: 218, endPoint x: 160, endPoint y: 184, distance: 34.3
click at [160, 184] on div "apollo 1 Permanence sur site apollo 1 Permanence sur site apollo 1 Permanence s…" at bounding box center [268, 175] width 354 height 351
